Goal: Information Seeking & Learning: Learn about a topic

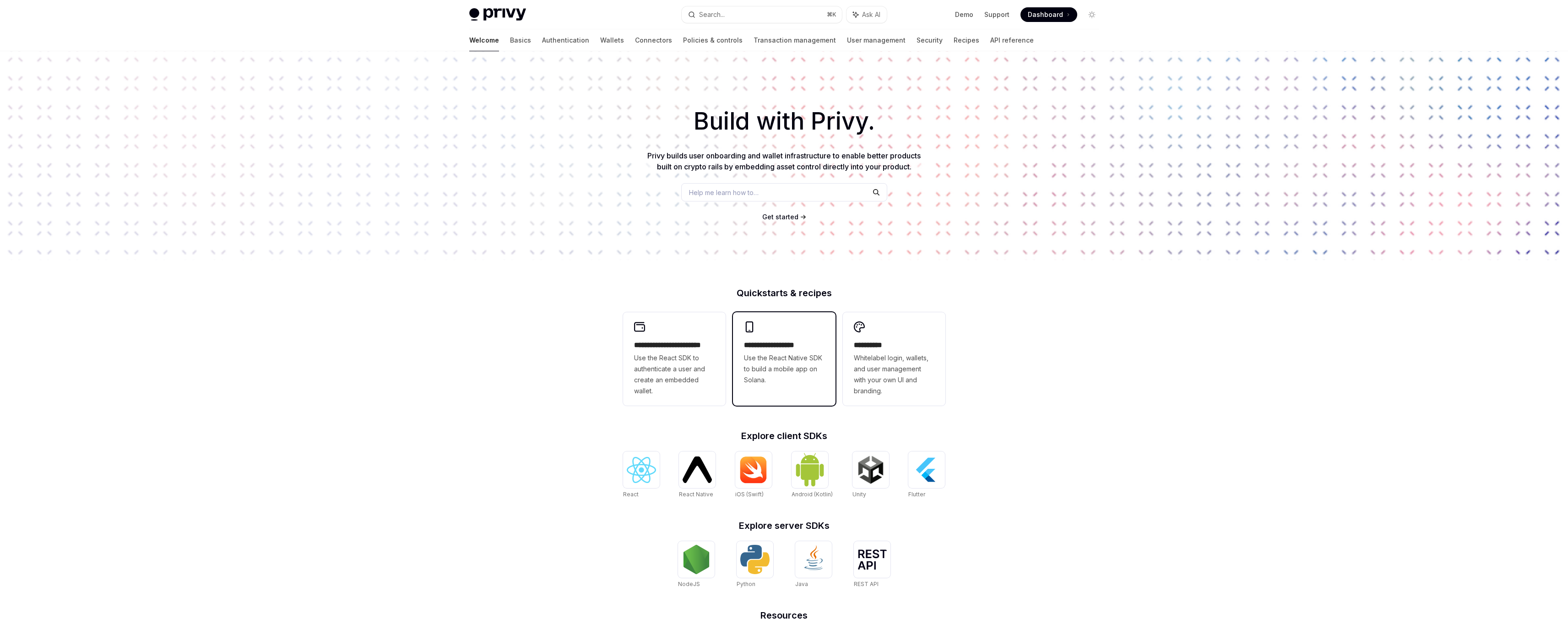
click at [784, 373] on span "Use the React Native SDK to build a mobile app on Solana." at bounding box center [784, 368] width 80 height 33
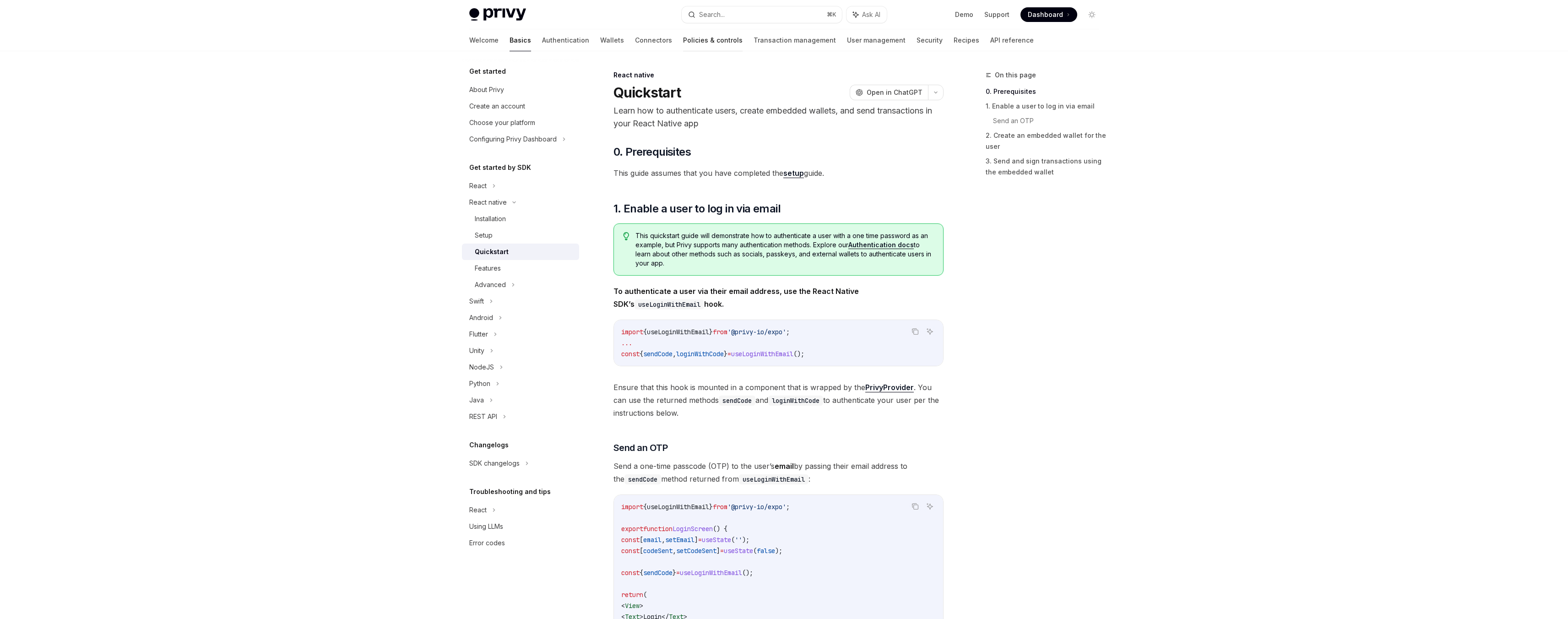
click at [683, 38] on link "Policies & controls" at bounding box center [713, 40] width 59 height 22
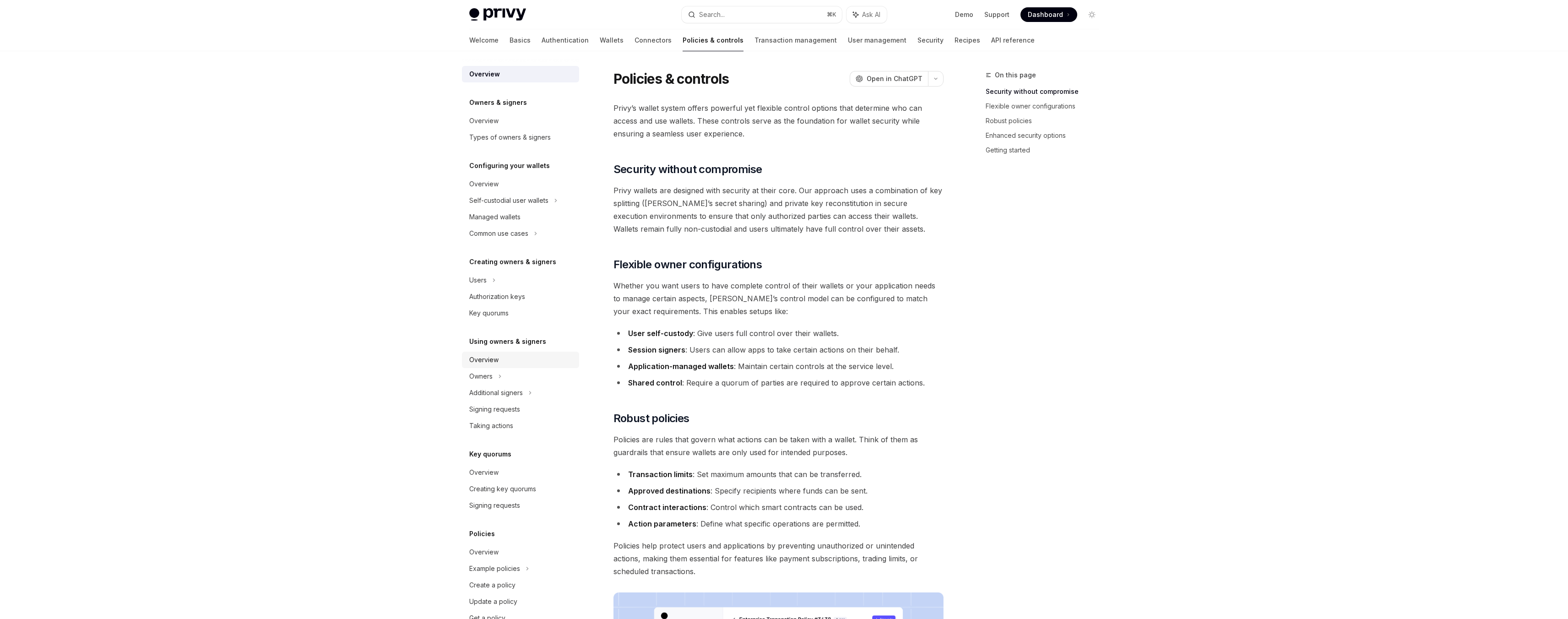
scroll to position [25, 0]
click at [500, 526] on div "Overview" at bounding box center [521, 527] width 104 height 11
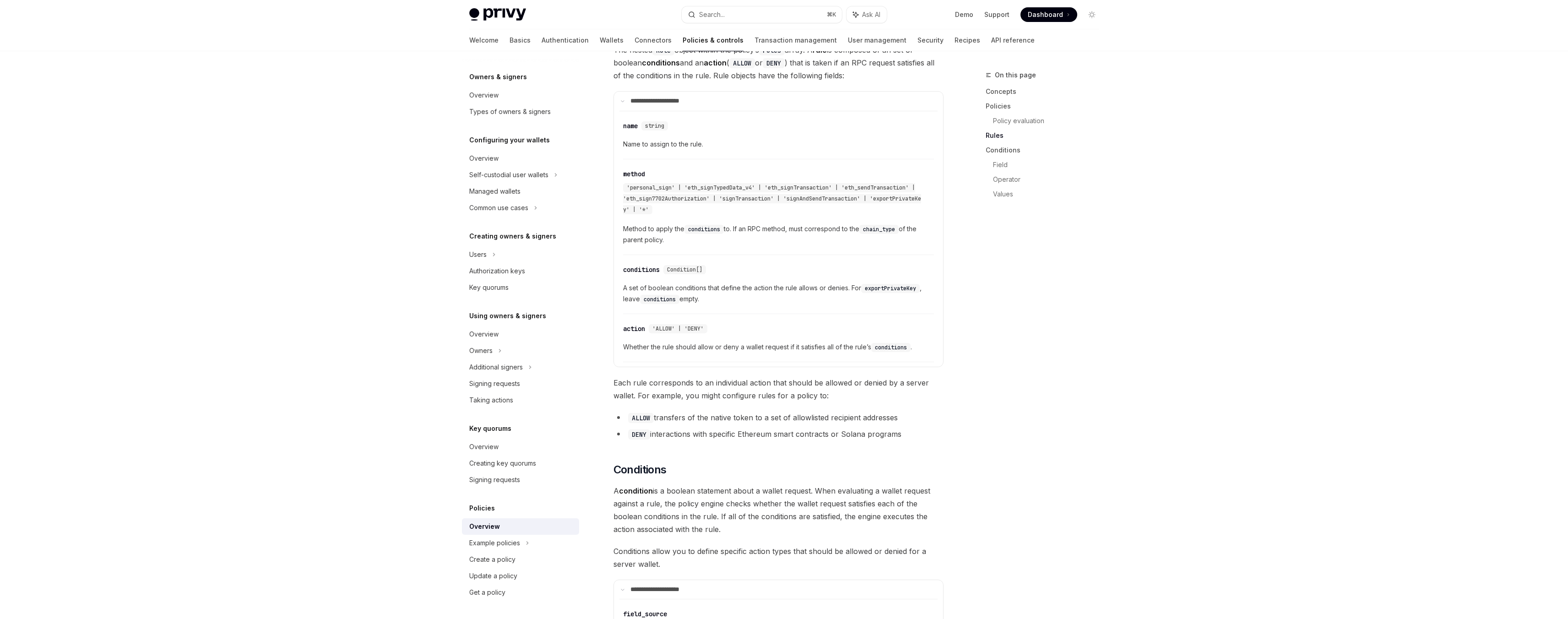
scroll to position [1412, 0]
type textarea "*"
